Goal: Task Accomplishment & Management: Complete application form

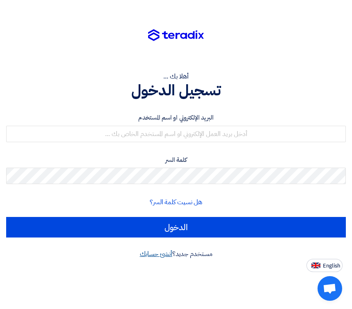
click at [155, 255] on link "أنشئ حسابك" at bounding box center [156, 254] width 32 height 10
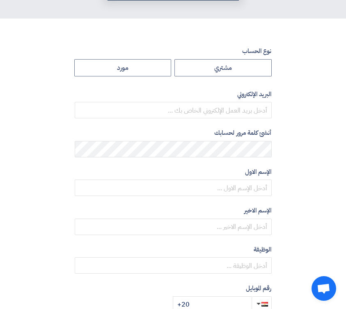
scroll to position [123, 0]
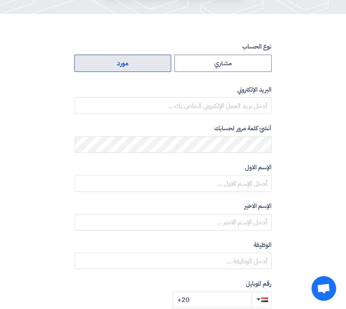
click at [131, 64] on label "مورد" at bounding box center [122, 63] width 97 height 17
click at [131, 64] on input "مورد" at bounding box center [123, 63] width 97 height 16
radio input "true"
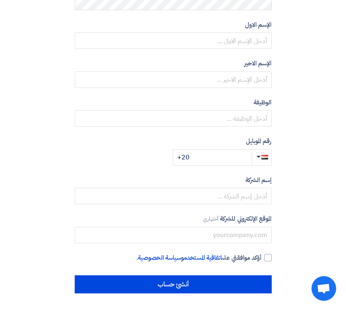
scroll to position [267, 0]
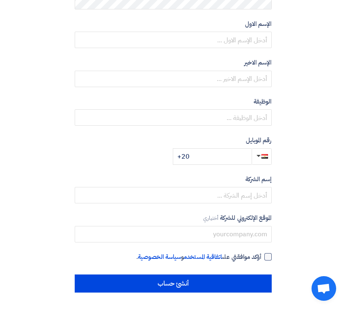
click at [269, 256] on div at bounding box center [268, 256] width 7 height 7
click at [262, 256] on input "أؤكد موافقتي على اتفاقية المستخدم و سياسة الخصوصية ." at bounding box center [163, 260] width 197 height 16
checkbox input "true"
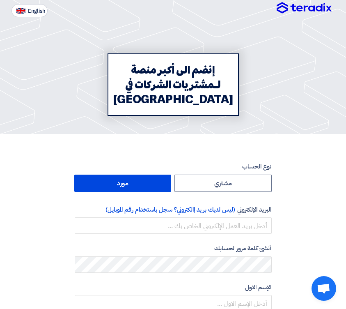
scroll to position [0, 0]
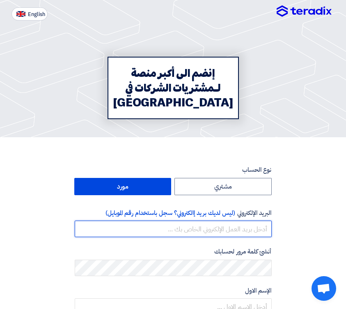
click at [233, 231] on input "email" at bounding box center [173, 229] width 197 height 16
paste input "[EMAIL_ADDRESS][DOMAIN_NAME]"
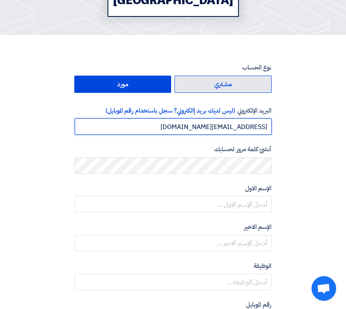
scroll to position [123, 0]
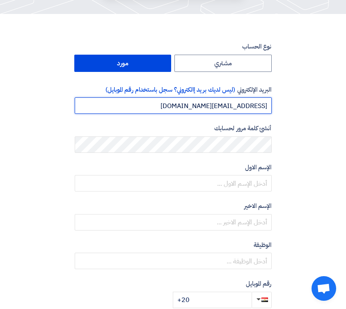
type input "[EMAIL_ADDRESS][DOMAIN_NAME]"
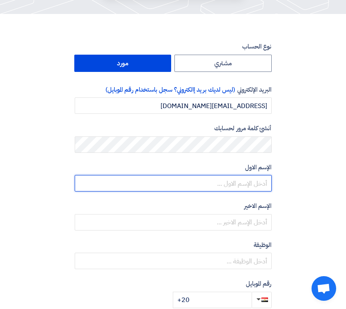
click at [230, 183] on input "text" at bounding box center [173, 183] width 197 height 16
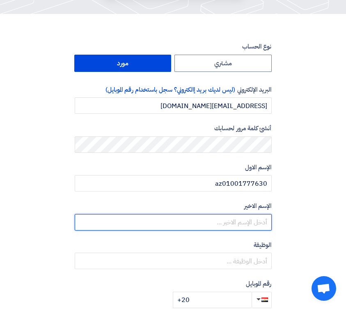
click at [239, 226] on input "text" at bounding box center [173, 222] width 197 height 16
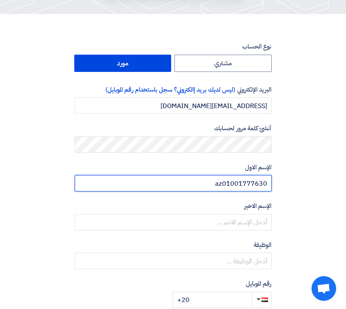
click at [247, 182] on input "az01001777630" at bounding box center [173, 183] width 197 height 16
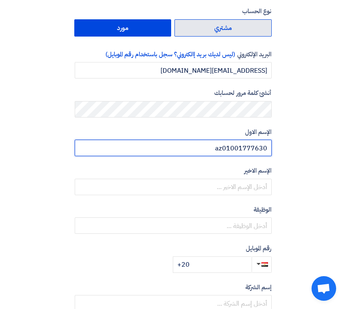
scroll to position [164, 0]
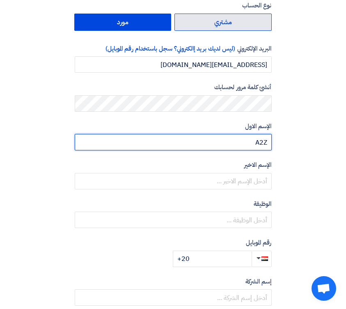
type input "A2Z"
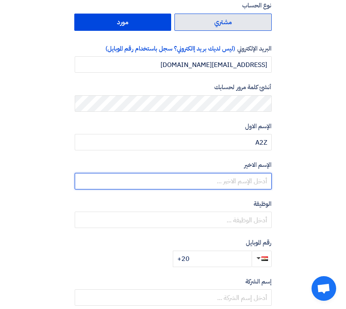
click at [247, 184] on input "text" at bounding box center [173, 181] width 197 height 16
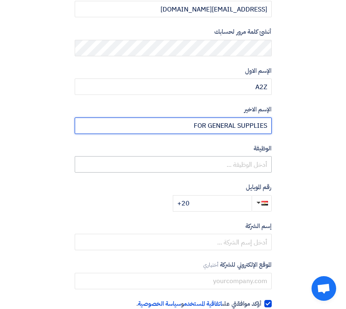
scroll to position [205, 0]
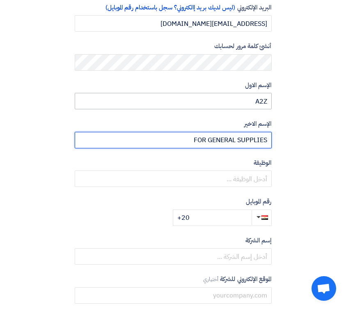
type input "FOR GENERAL SUPPLIES"
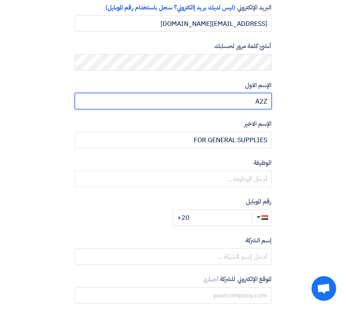
click at [252, 99] on input "A2Z" at bounding box center [173, 101] width 197 height 16
click at [251, 99] on input "Hldv" at bounding box center [173, 101] width 197 height 16
click at [251, 98] on input "Hldv" at bounding box center [173, 101] width 197 height 16
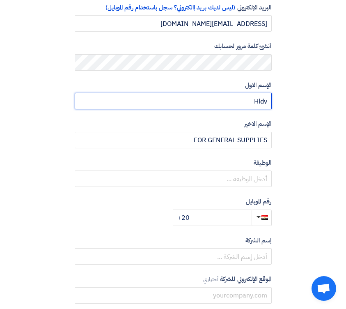
click at [251, 98] on input "Hldv" at bounding box center [173, 101] width 197 height 16
type input "AMIR"
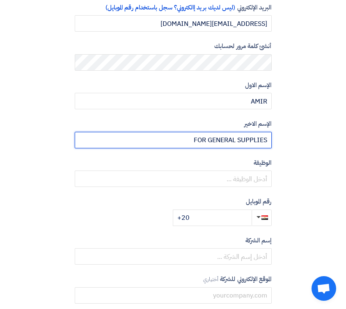
click at [236, 142] on input "FOR GENERAL SUPPLIES" at bounding box center [173, 140] width 197 height 16
click at [235, 140] on input "FOR GENERAL SUPPLIES" at bounding box center [173, 140] width 197 height 16
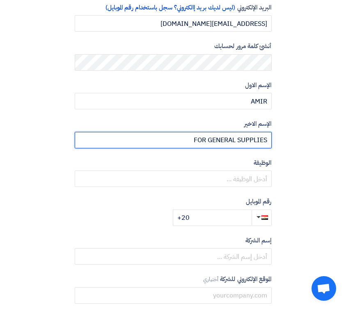
click at [235, 140] on input "FOR GENERAL SUPPLIES" at bounding box center [173, 140] width 197 height 16
type input "[PERSON_NAME]"
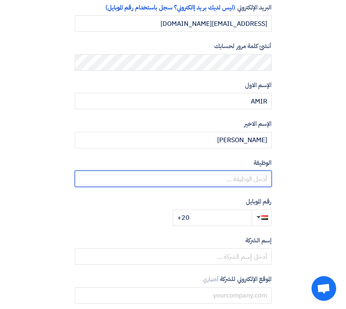
click at [241, 175] on input "text" at bounding box center [173, 178] width 197 height 16
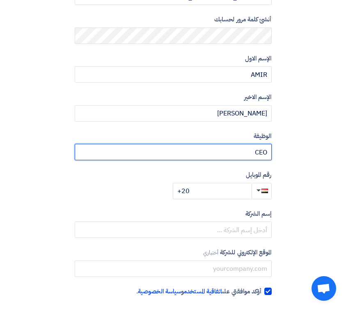
scroll to position [267, 0]
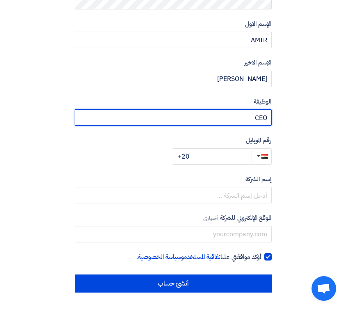
type input "CEO"
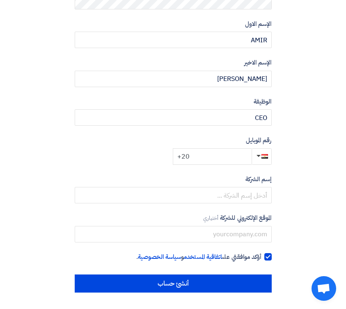
click at [227, 154] on input "+20" at bounding box center [212, 156] width 79 height 16
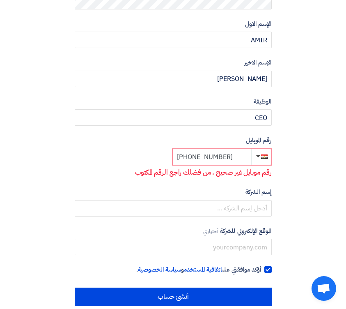
click at [193, 158] on input "[PHONE_NUMBER]" at bounding box center [212, 157] width 79 height 16
click at [191, 184] on div "نوع الحساب مشتري مورد البريد الإلكتروني (ليس لديك بريد إالكتروني؟ سجل باستخدام …" at bounding box center [173, 102] width 197 height 407
drag, startPoint x: 191, startPoint y: 159, endPoint x: 238, endPoint y: 157, distance: 46.5
click at [238, 157] on input "[PHONE_NUMBER]" at bounding box center [212, 157] width 79 height 16
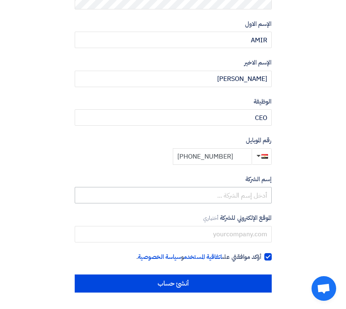
type input "[PHONE_NUMBER]"
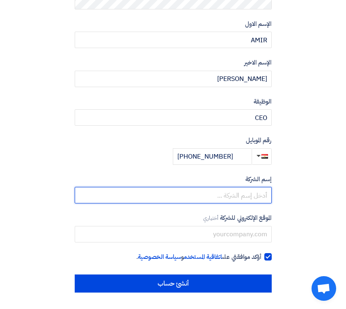
click at [248, 197] on input "text" at bounding box center [173, 195] width 197 height 16
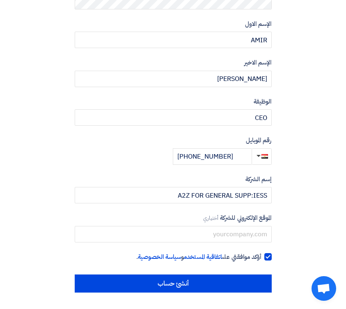
drag, startPoint x: 248, startPoint y: 200, endPoint x: 278, endPoint y: 191, distance: 30.9
click at [278, 191] on div "نوع الحساب مشتري مورد البريد الإلكتروني (ليس لديك بريد إالكتروني؟ سجل باستخدام …" at bounding box center [173, 96] width 330 height 394
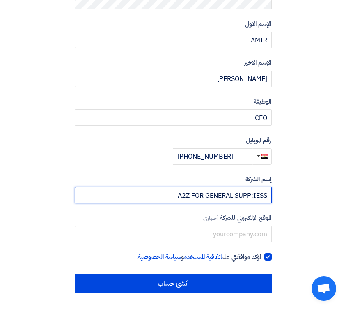
click at [254, 197] on input "A2Z FOR GENERAL SUPP:IESS" at bounding box center [173, 195] width 197 height 16
drag, startPoint x: 250, startPoint y: 198, endPoint x: 254, endPoint y: 203, distance: 6.1
click at [254, 203] on input "A2Z FOR GENERAL SUPP:IESS" at bounding box center [173, 195] width 197 height 16
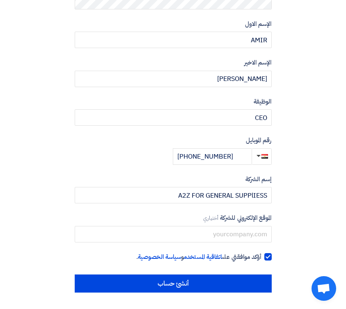
click at [286, 196] on div "نوع الحساب مشتري مورد البريد الإلكتروني (ليس لديك بريد إالكتروني؟ سجل باستخدام …" at bounding box center [173, 96] width 330 height 394
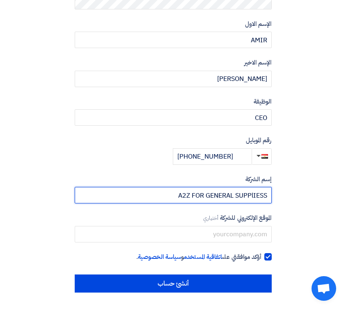
click at [254, 196] on input "A2Z FOR GENERAL SUPPlIESS" at bounding box center [173, 195] width 197 height 16
click at [250, 196] on input "A2Z FOR GENERAL SUPPlIESS" at bounding box center [173, 195] width 197 height 16
drag, startPoint x: 250, startPoint y: 196, endPoint x: 253, endPoint y: 200, distance: 5.4
click at [253, 200] on input "A2Z FOR GENERAL SUPPlIESS" at bounding box center [173, 195] width 197 height 16
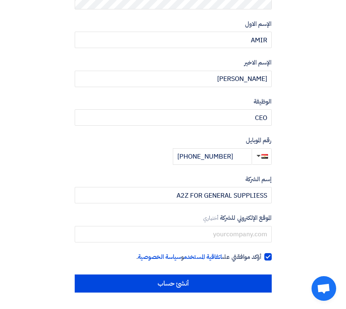
click at [293, 191] on div "نوع الحساب مشتري مورد البريد الإلكتروني (ليس لديك بريد إالكتروني؟ سجل باستخدام …" at bounding box center [173, 96] width 330 height 394
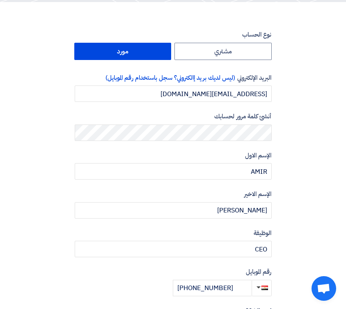
scroll to position [184, 0]
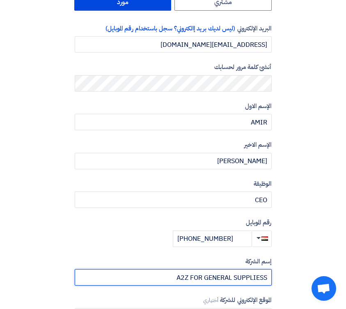
drag, startPoint x: 264, startPoint y: 278, endPoint x: 270, endPoint y: 281, distance: 7.0
click at [270, 281] on input "A2Z FOR GENERAL SUPPLIESS" at bounding box center [173, 277] width 197 height 16
type input "A2Z FOR GENERAL SUPPLIES"
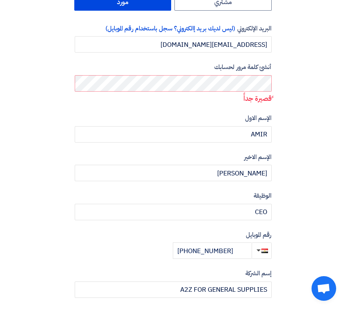
click at [222, 102] on p "ًقصيرة جداً" at bounding box center [173, 98] width 197 height 11
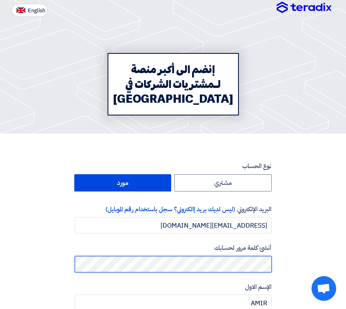
scroll to position [0, 0]
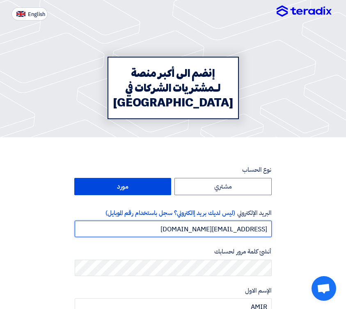
click at [196, 228] on input "[EMAIL_ADDRESS][DOMAIN_NAME]" at bounding box center [173, 229] width 197 height 16
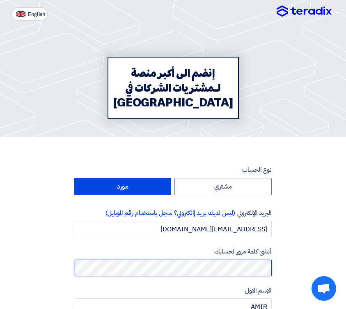
scroll to position [267, 0]
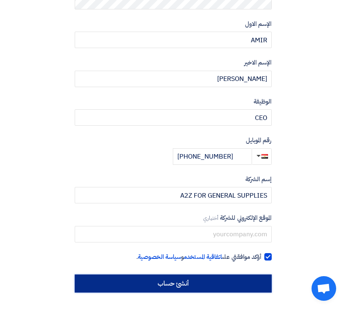
click at [167, 287] on input "أنشئ حساب" at bounding box center [173, 283] width 197 height 18
